Goal: Obtain resource: Download file/media

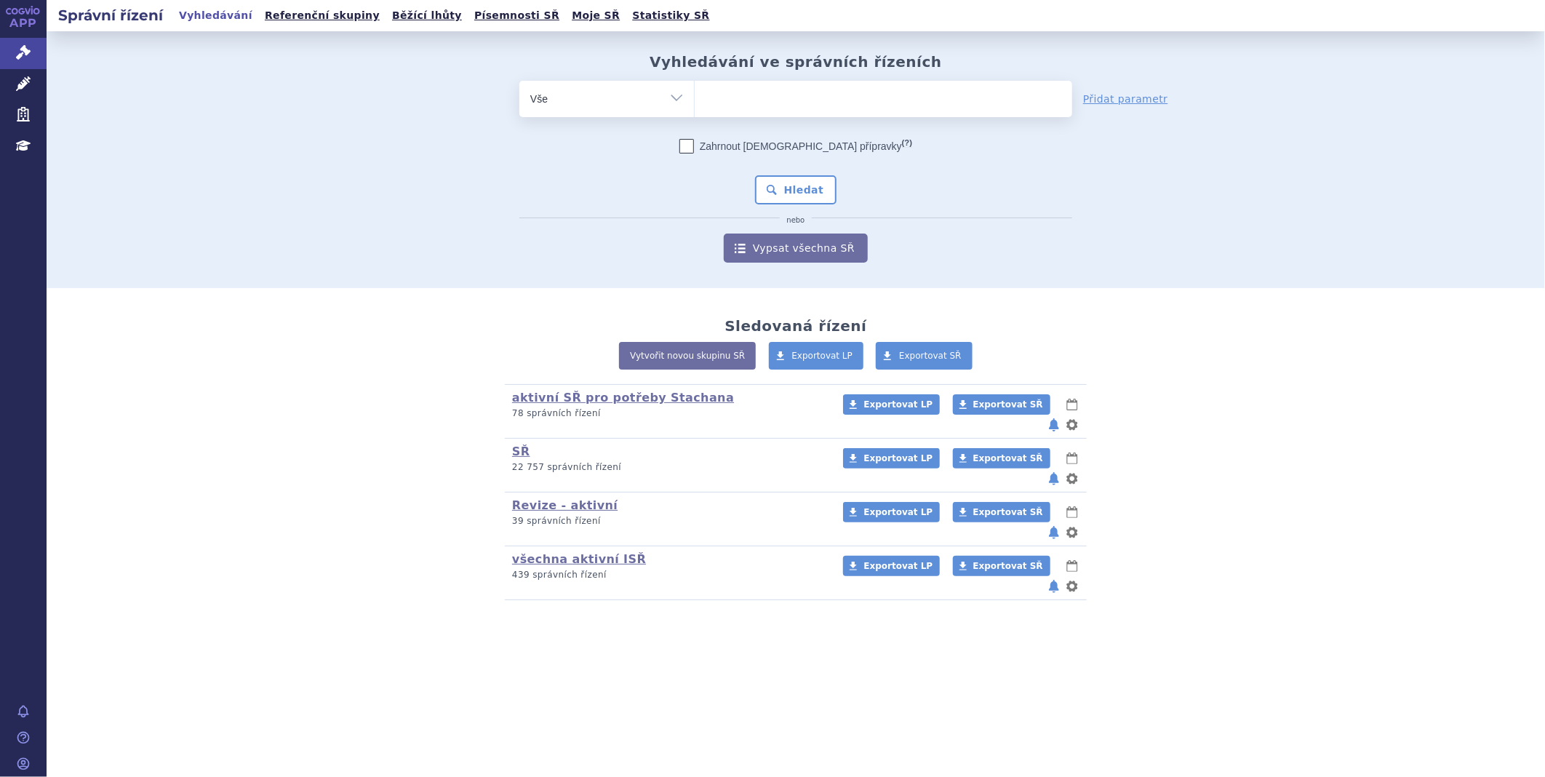
click at [751, 100] on ul at bounding box center [884, 96] width 378 height 31
click at [695, 100] on select at bounding box center [694, 98] width 1 height 36
click at [827, 97] on ul at bounding box center [884, 96] width 378 height 31
click at [695, 97] on select at bounding box center [694, 98] width 1 height 36
type input "KI"
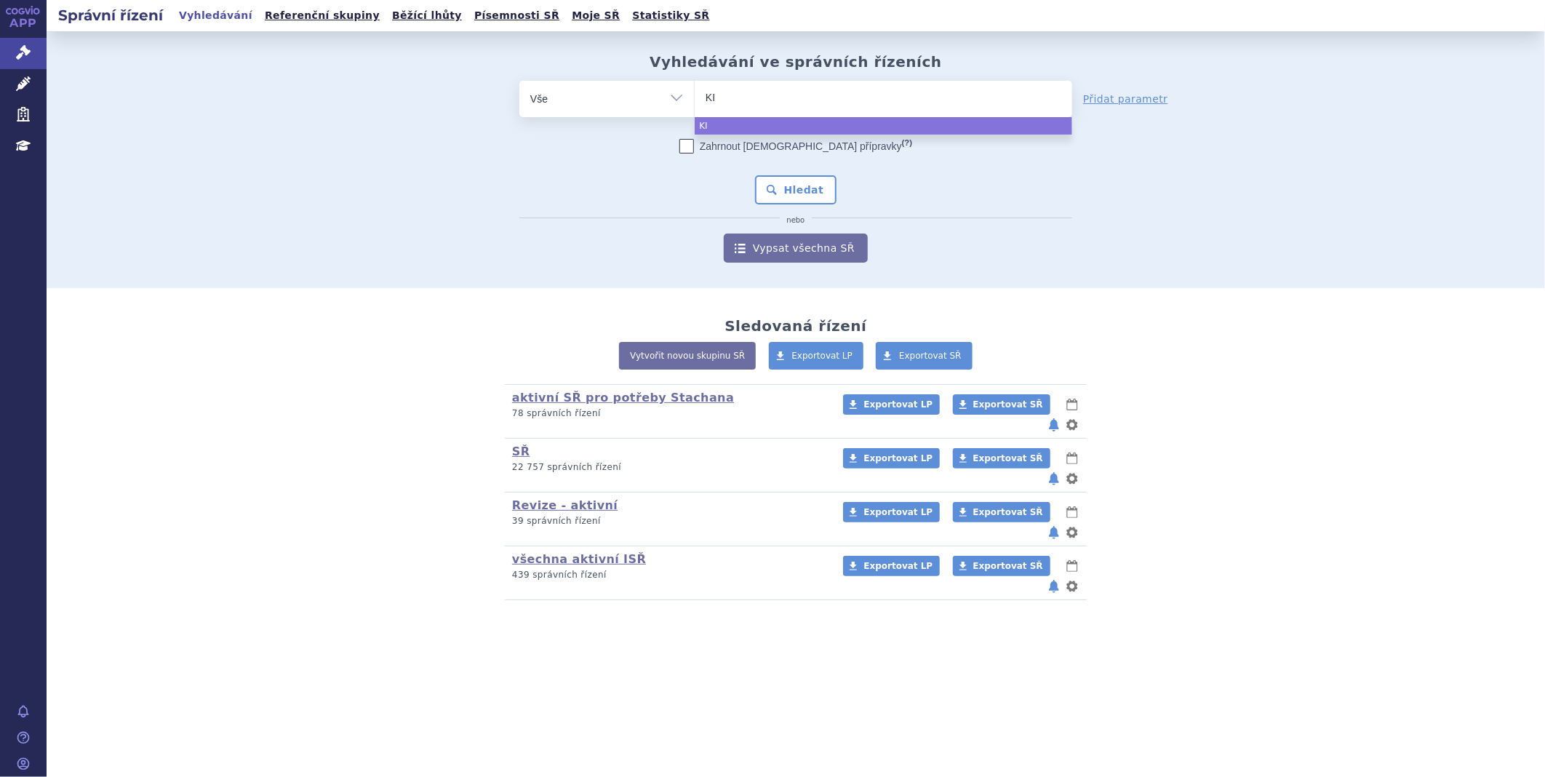
type input "KIS"
type input "KISQ"
type input "KISQA"
select select "KISQA"
click at [782, 185] on button "Hledat" at bounding box center [796, 189] width 82 height 29
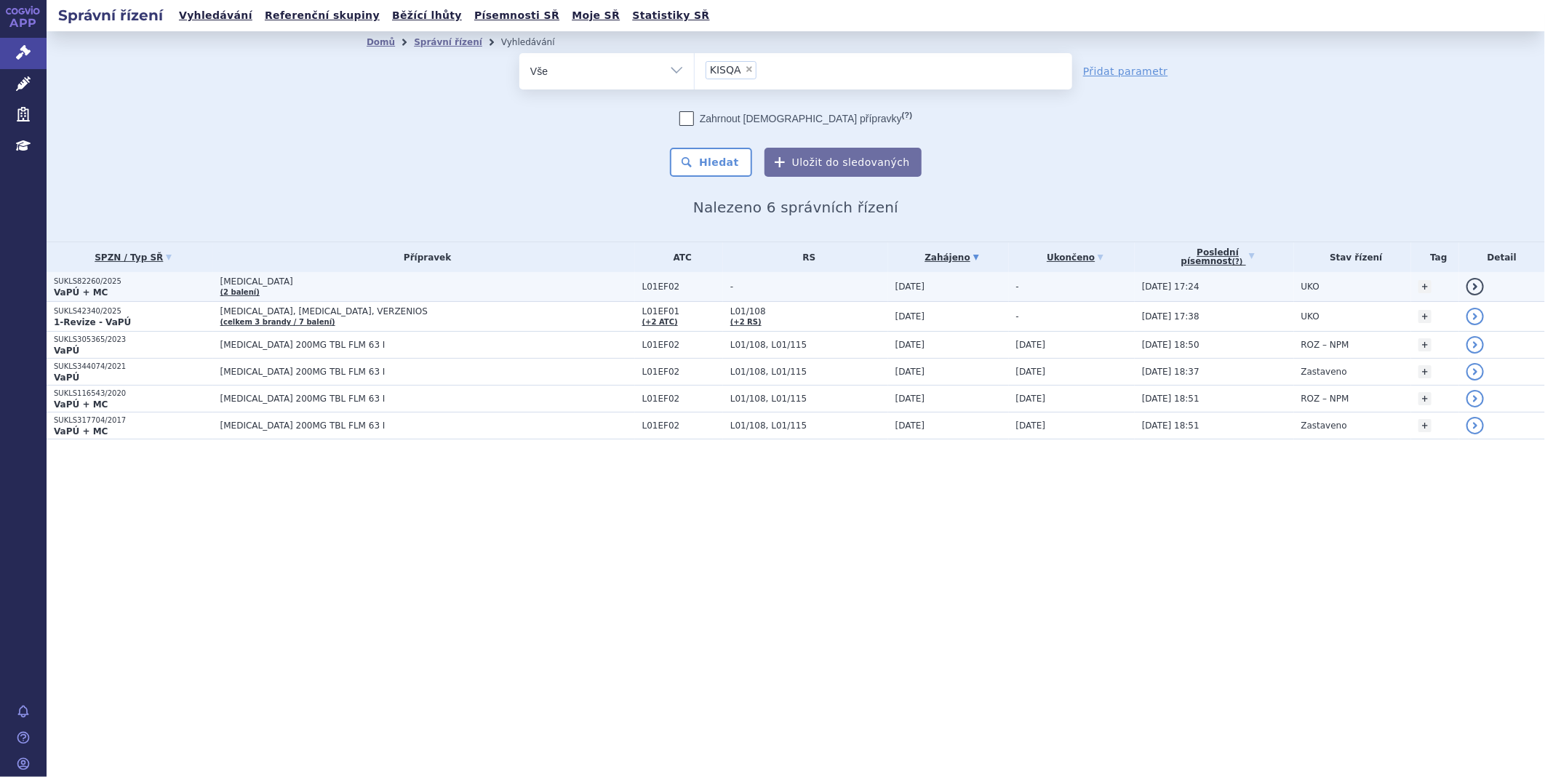
click at [69, 287] on strong "VaPÚ + MC" at bounding box center [81, 292] width 54 height 10
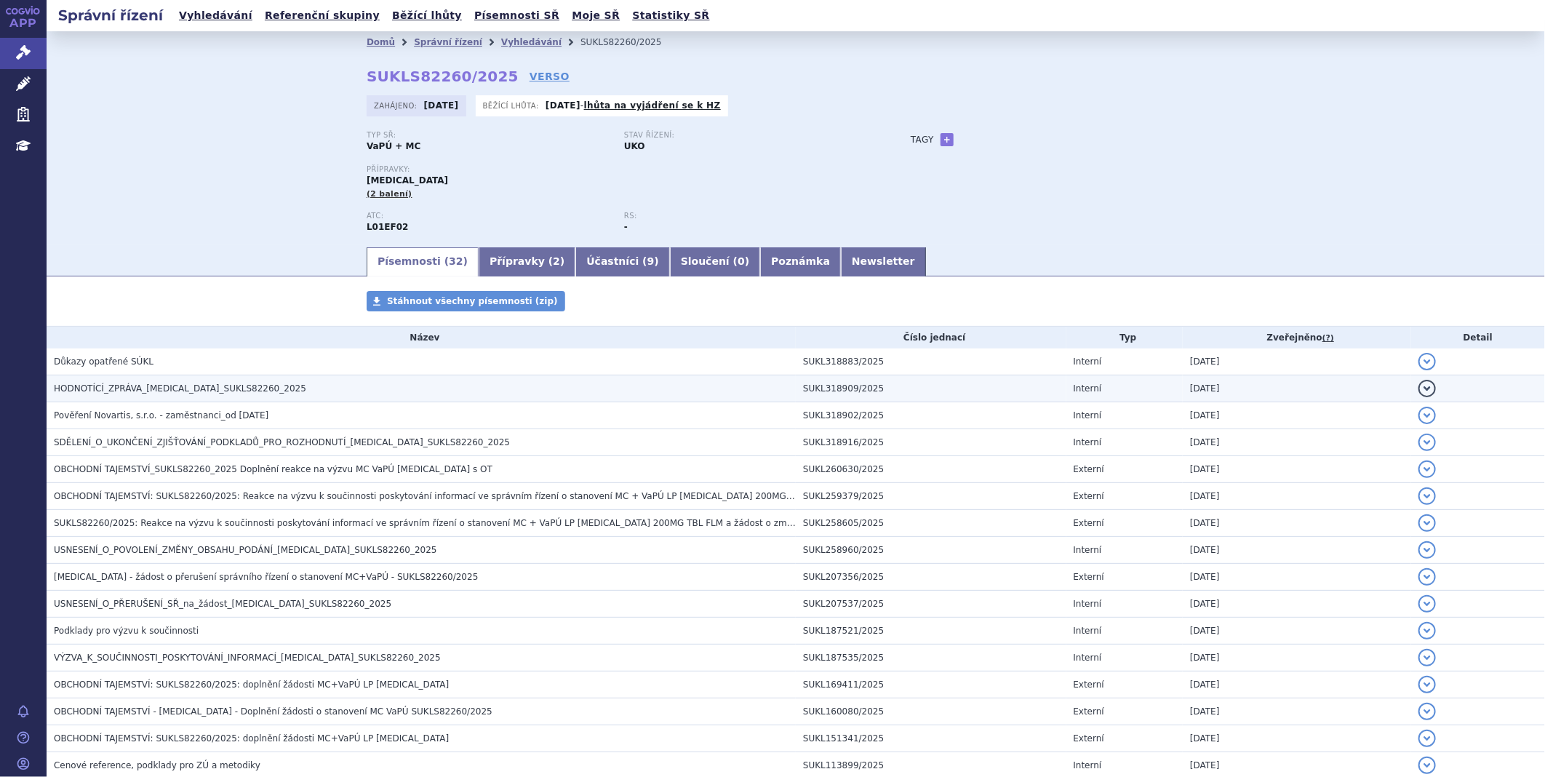
click at [135, 383] on h3 "HODNOTÍCÍ_ZPRÁVA_KISQALI_SUKLS82260_2025" at bounding box center [425, 388] width 742 height 15
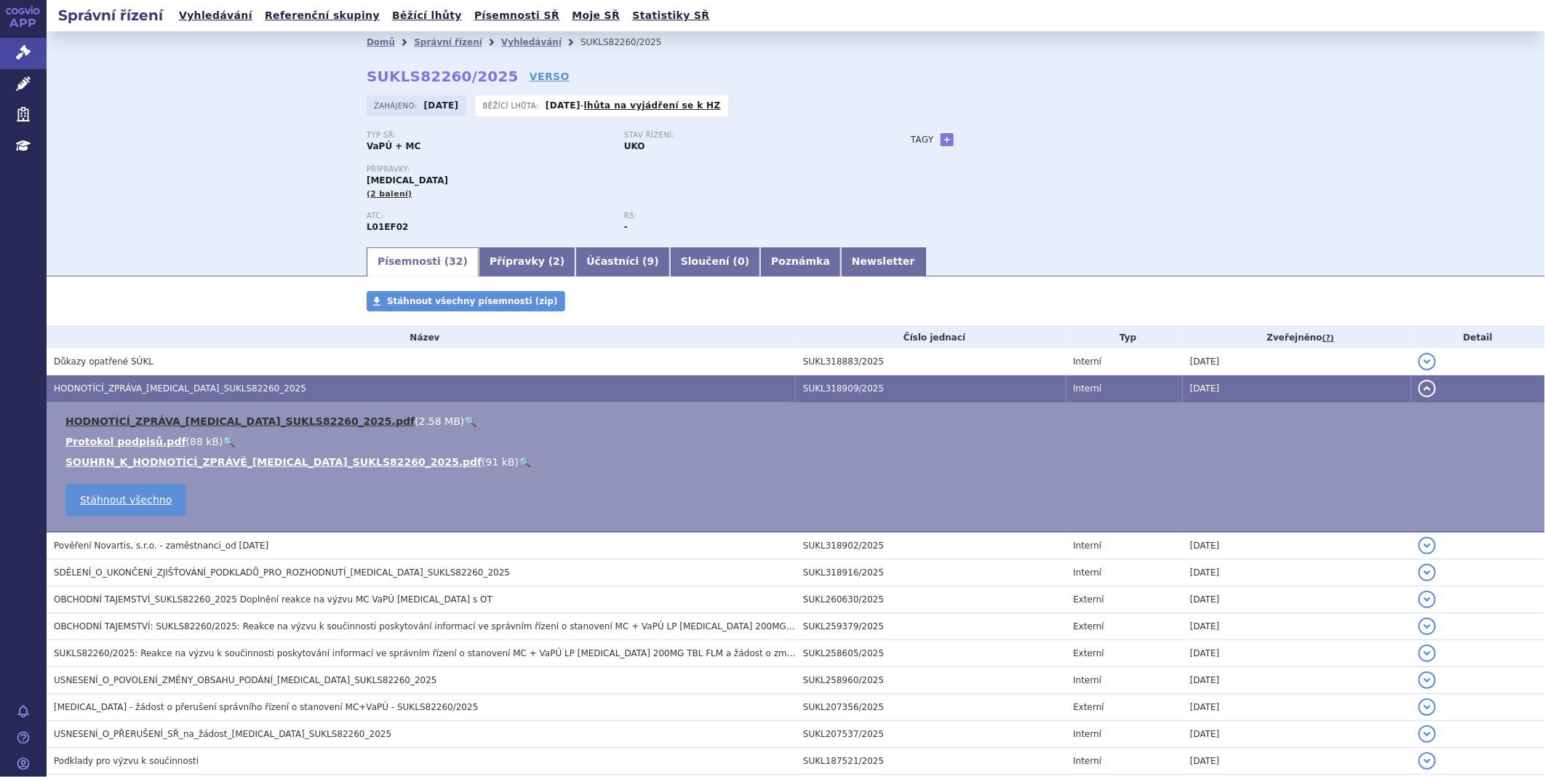
click at [139, 423] on link "HODNOTÍCÍ_ZPRÁVA_KISQALI_SUKLS82260_2025.pdf" at bounding box center [239, 421] width 349 height 12
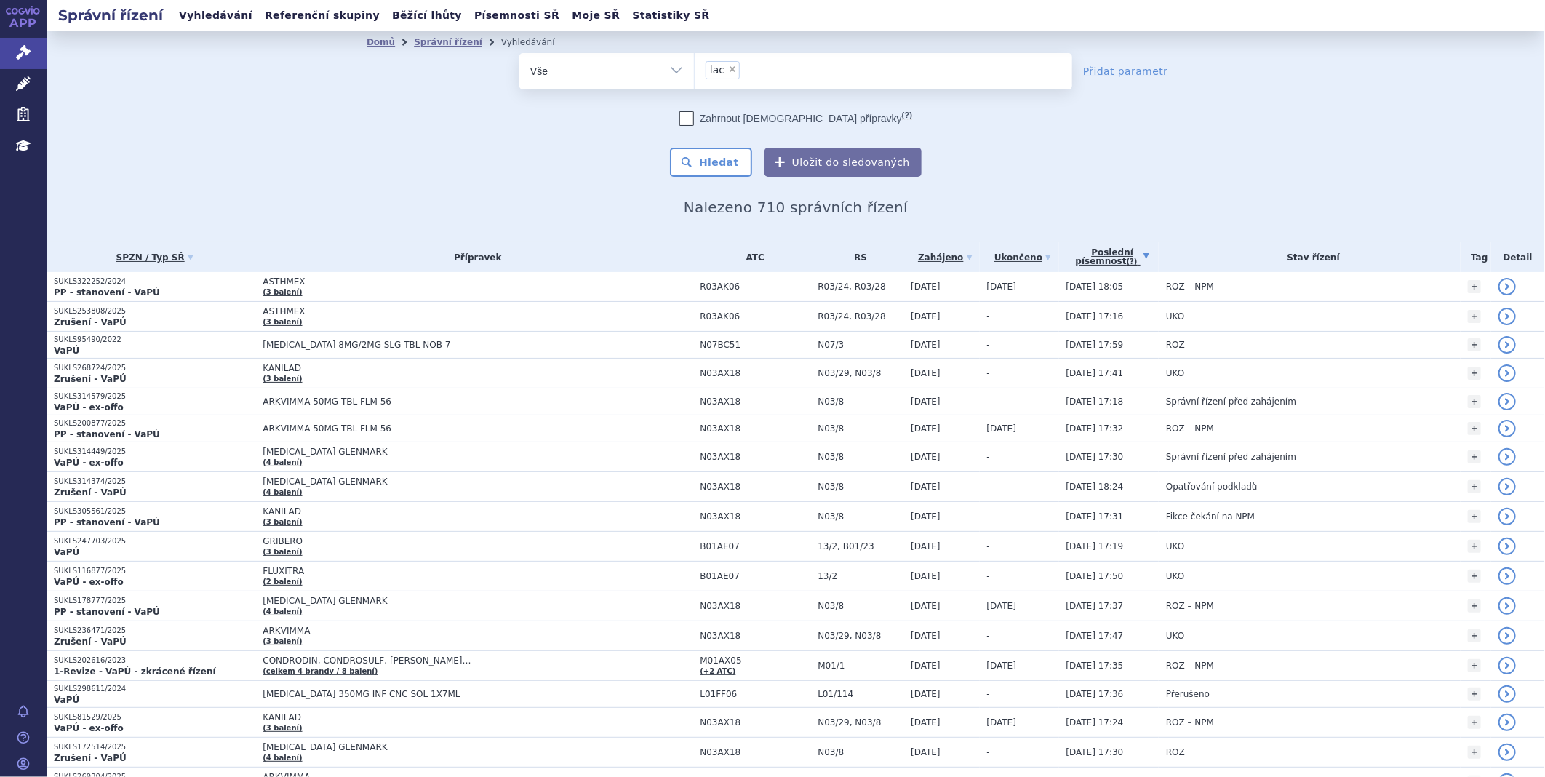
click at [728, 73] on span "×" at bounding box center [732, 69] width 9 height 9
click at [695, 73] on select "lac" at bounding box center [694, 70] width 1 height 36
select select
type input "IQ"
type input "IQI"
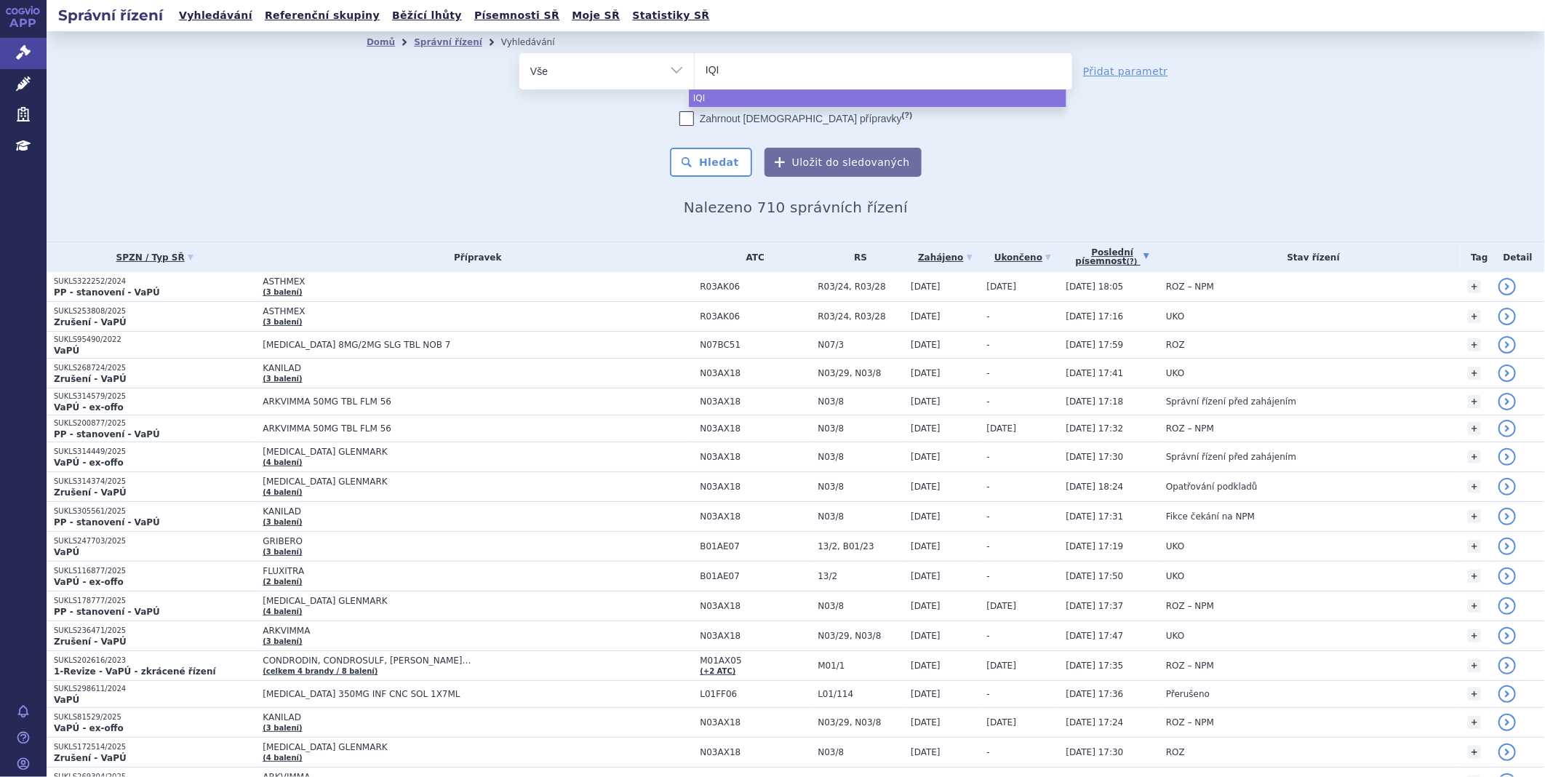
type input "IQIR"
type input "IQIRV"
type input "IQIRVO"
select select "IQIRVO"
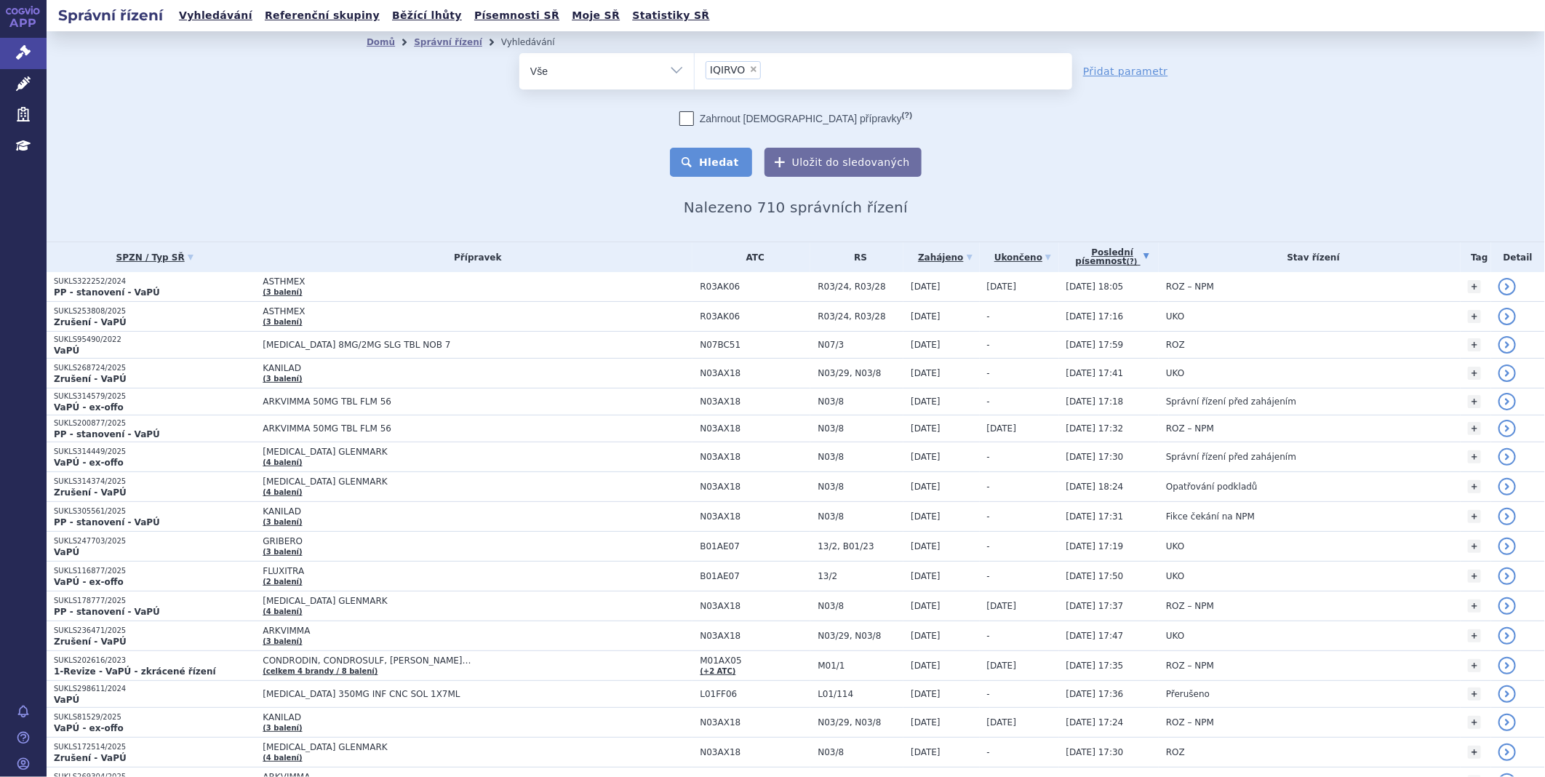
click at [736, 156] on button "Hledat" at bounding box center [711, 162] width 82 height 29
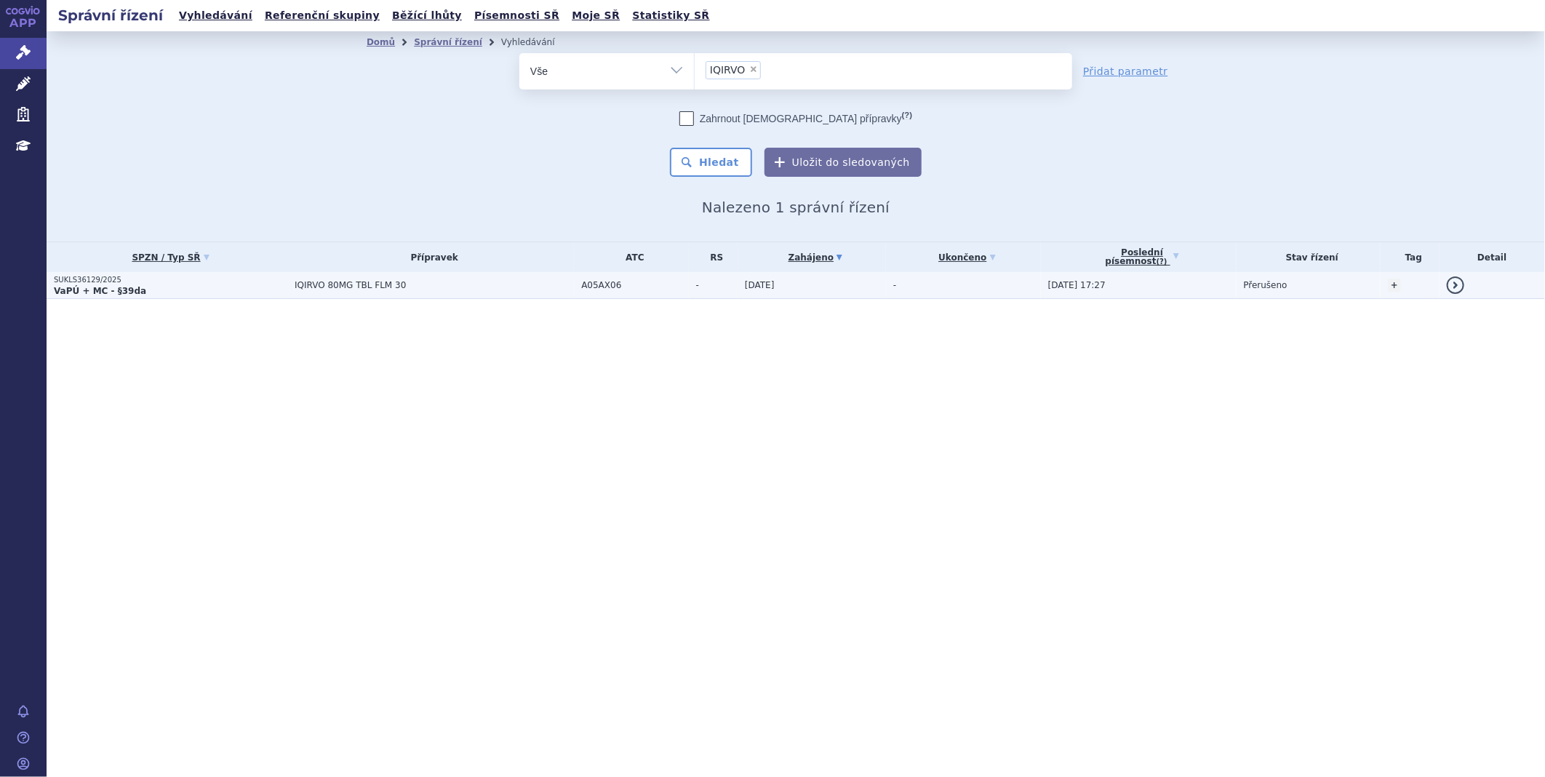
click at [127, 287] on strong "VaPÚ + MC - §39da" at bounding box center [100, 291] width 92 height 10
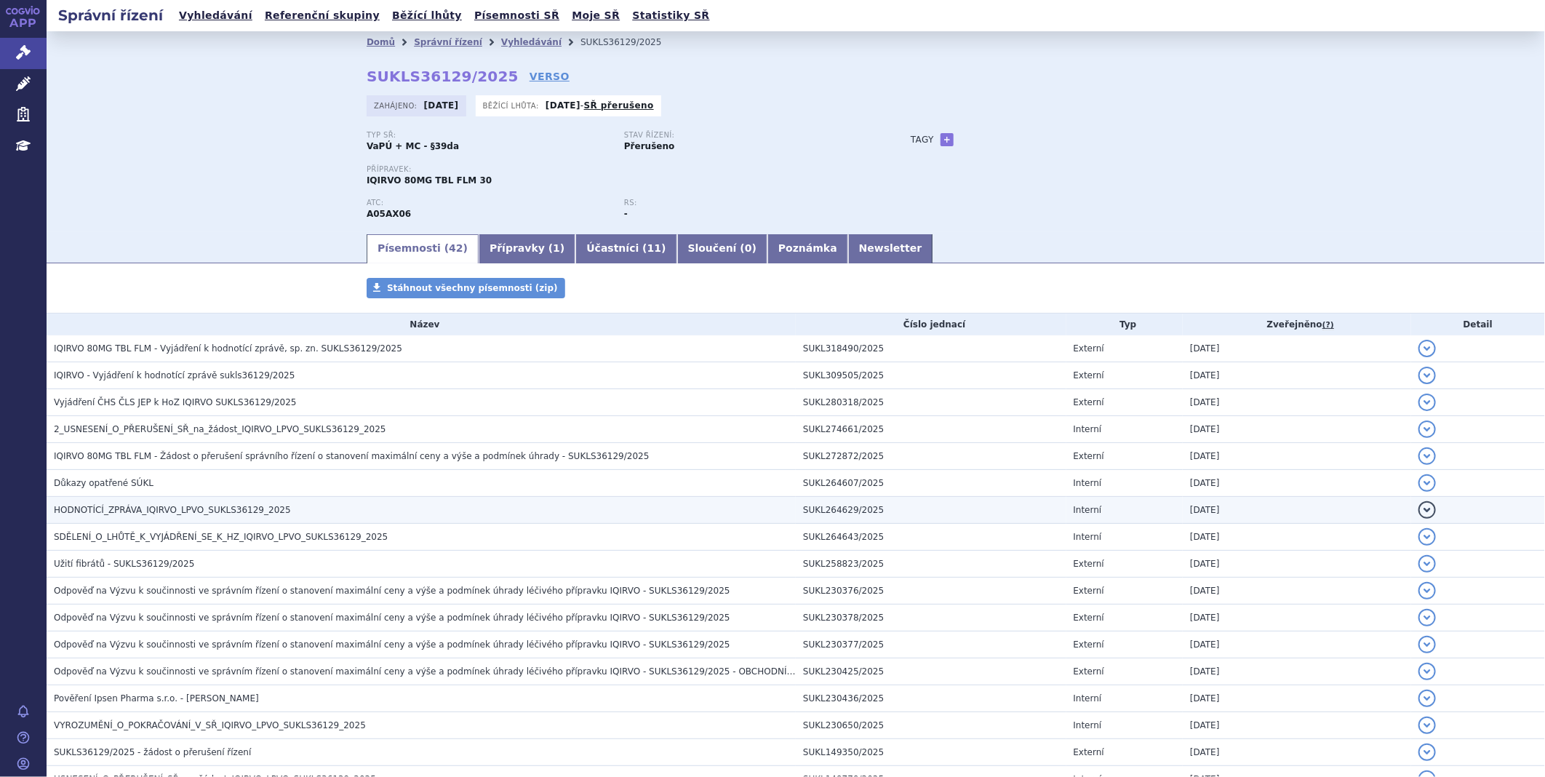
click at [116, 506] on span "HODNOTÍCÍ_ZPRÁVA_IQIRVO_LPVO_SUKLS36129_2025" at bounding box center [172, 510] width 237 height 10
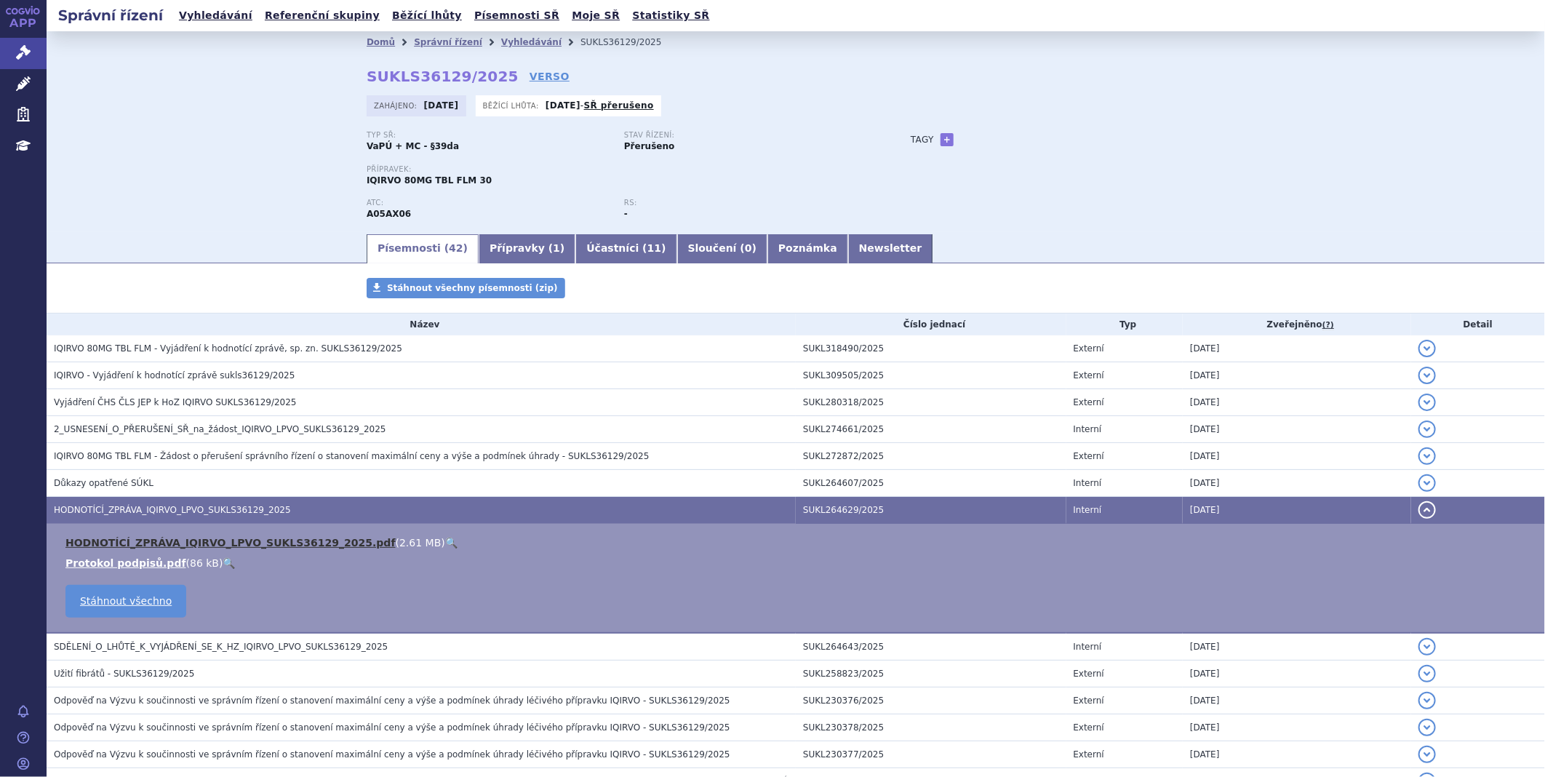
click at [113, 538] on link "HODNOTÍCÍ_ZPRÁVA_IQIRVO_LPVO_SUKLS36129_2025.pdf" at bounding box center [230, 543] width 330 height 12
